Goal: Information Seeking & Learning: Learn about a topic

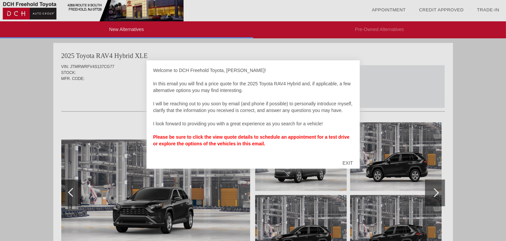
scroll to position [617, 0]
click at [347, 160] on div "EXIT" at bounding box center [348, 163] width 24 height 20
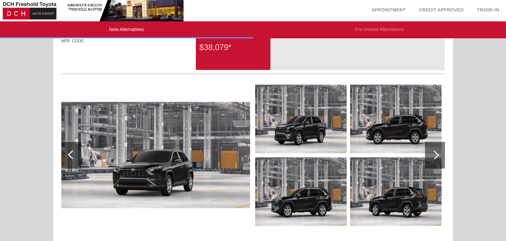
scroll to position [717, 0]
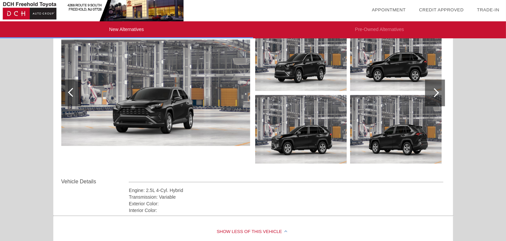
click at [432, 89] on div at bounding box center [434, 92] width 9 height 9
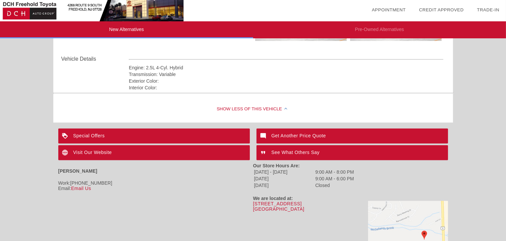
scroll to position [850, 0]
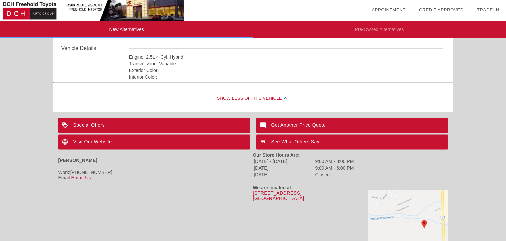
click at [90, 122] on div "Special Offers" at bounding box center [154, 125] width 192 height 15
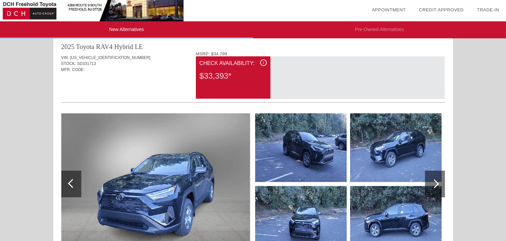
scroll to position [0, 0]
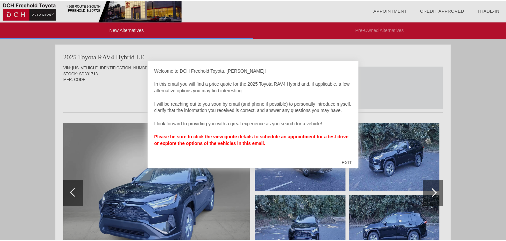
scroll to position [617, 0]
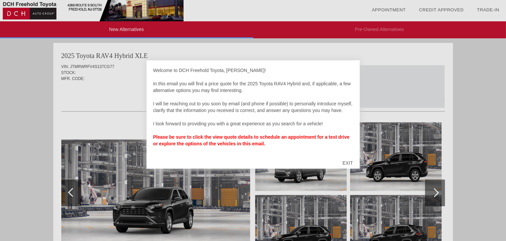
click at [340, 162] on div "EXIT" at bounding box center [348, 163] width 24 height 20
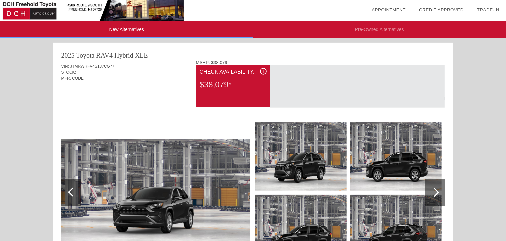
scroll to position [684, 0]
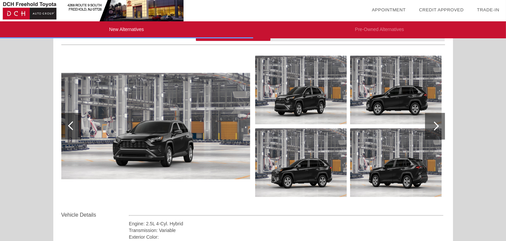
click at [438, 120] on div at bounding box center [435, 126] width 20 height 27
